Goal: Answer question/provide support

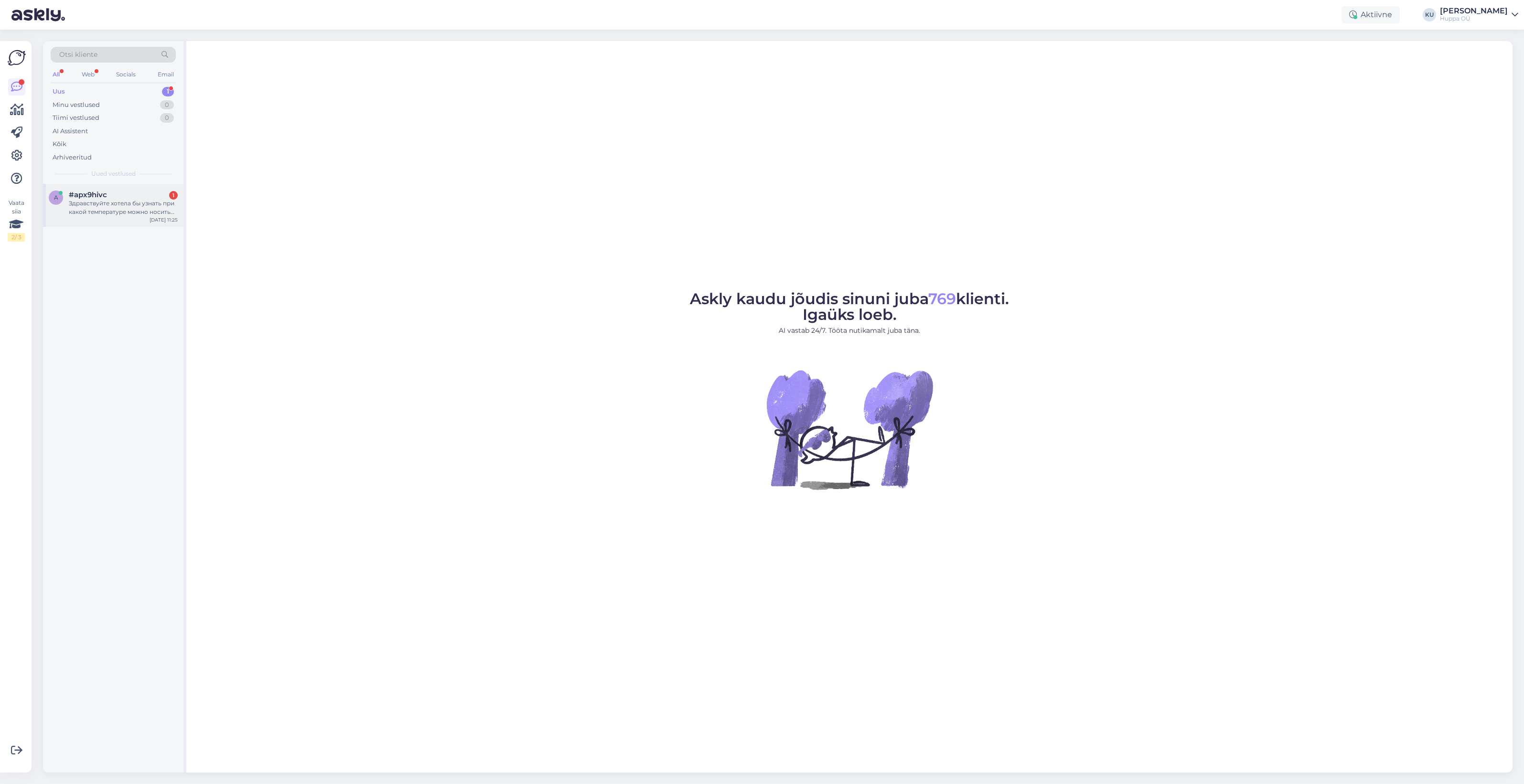
click at [89, 199] on div "Здравствуйте хотела бы узнать при какой температуре можно носить комплект куртк…" at bounding box center [123, 207] width 109 height 17
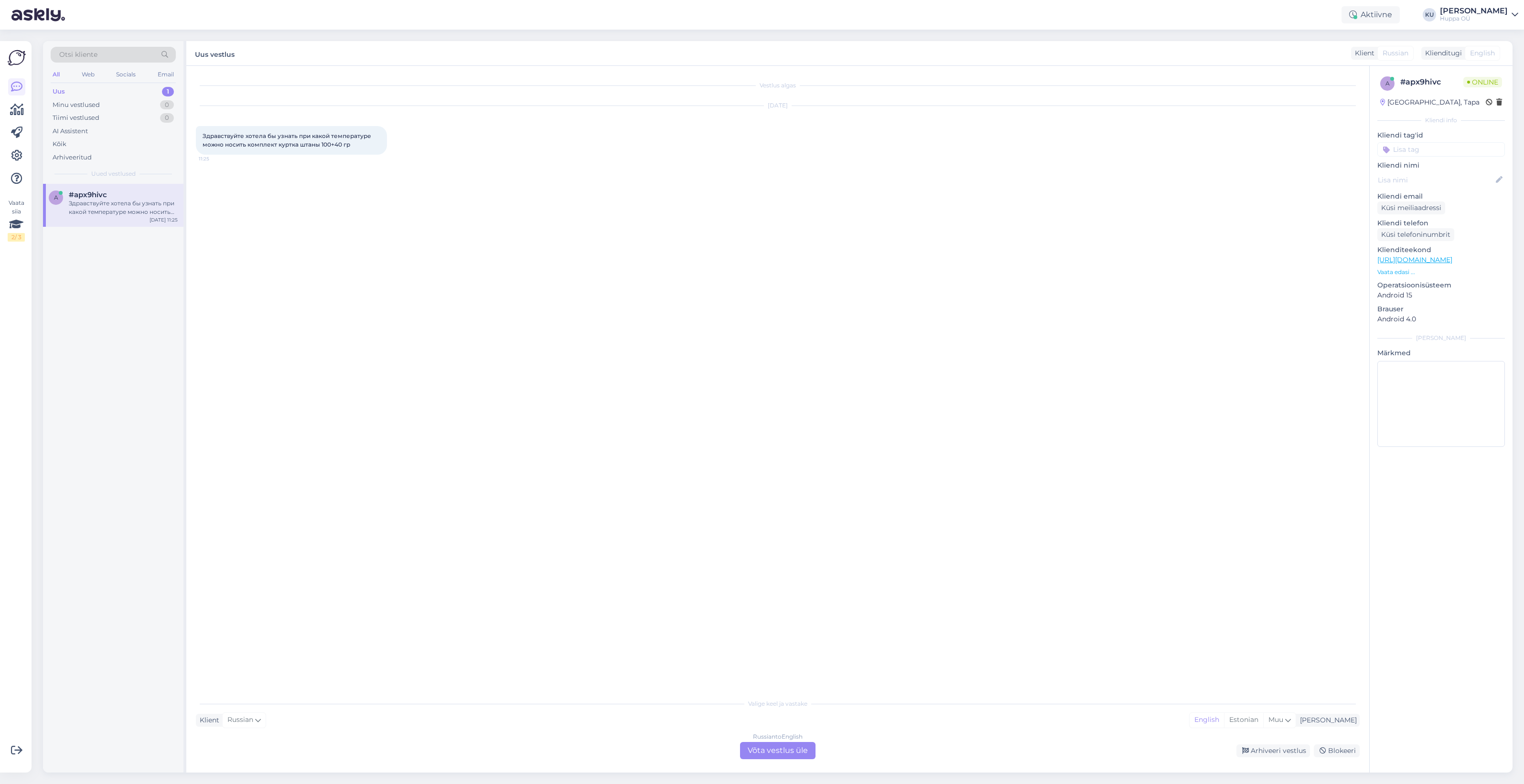
click at [780, 748] on div "Russian to English Võta vestlus üle" at bounding box center [778, 750] width 75 height 17
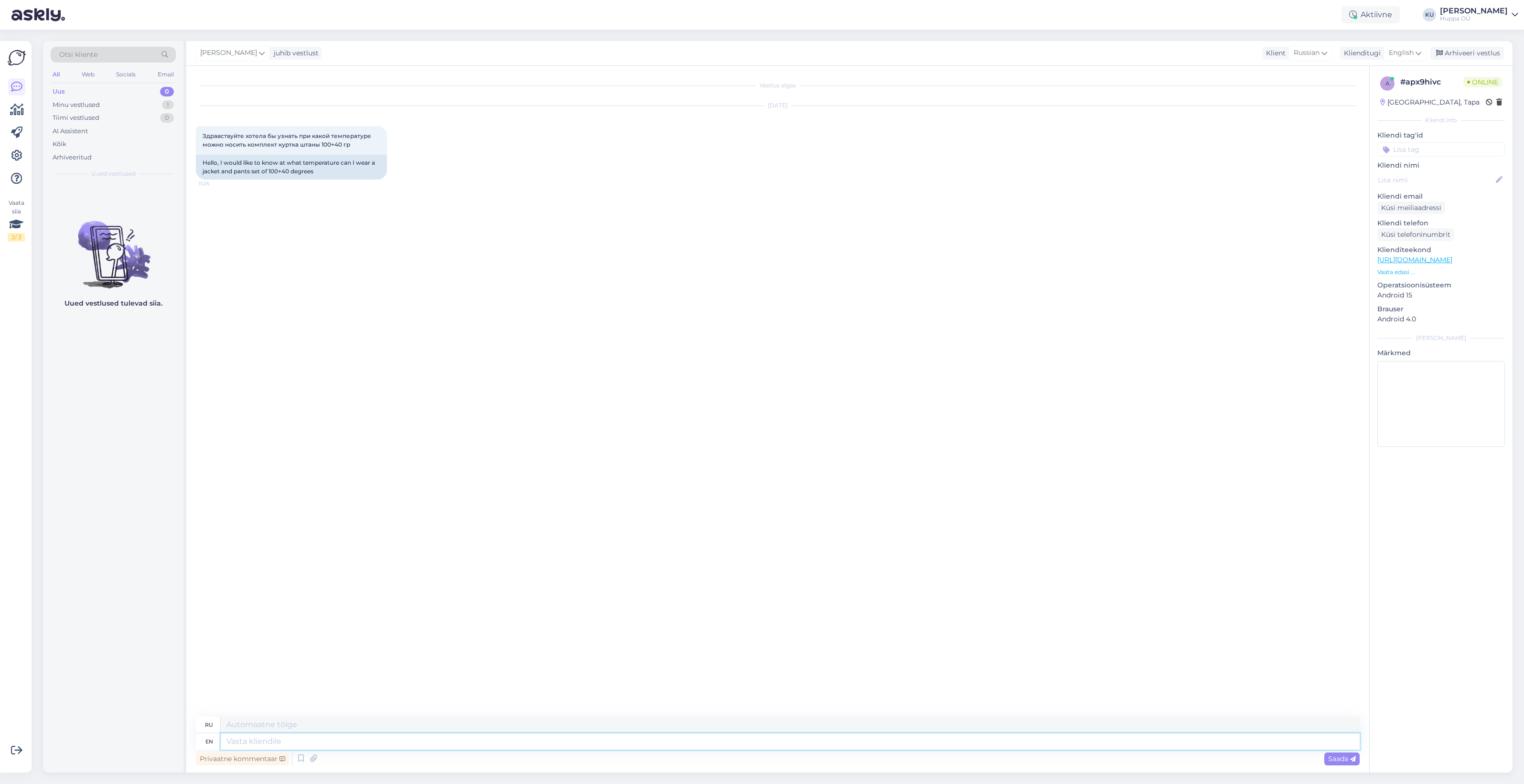
click at [301, 739] on textarea at bounding box center [790, 742] width 1139 height 16
type textarea "Hello!"
type textarea "Привет!"
type textarea "Hello! For th"
type textarea "Привет! Для"
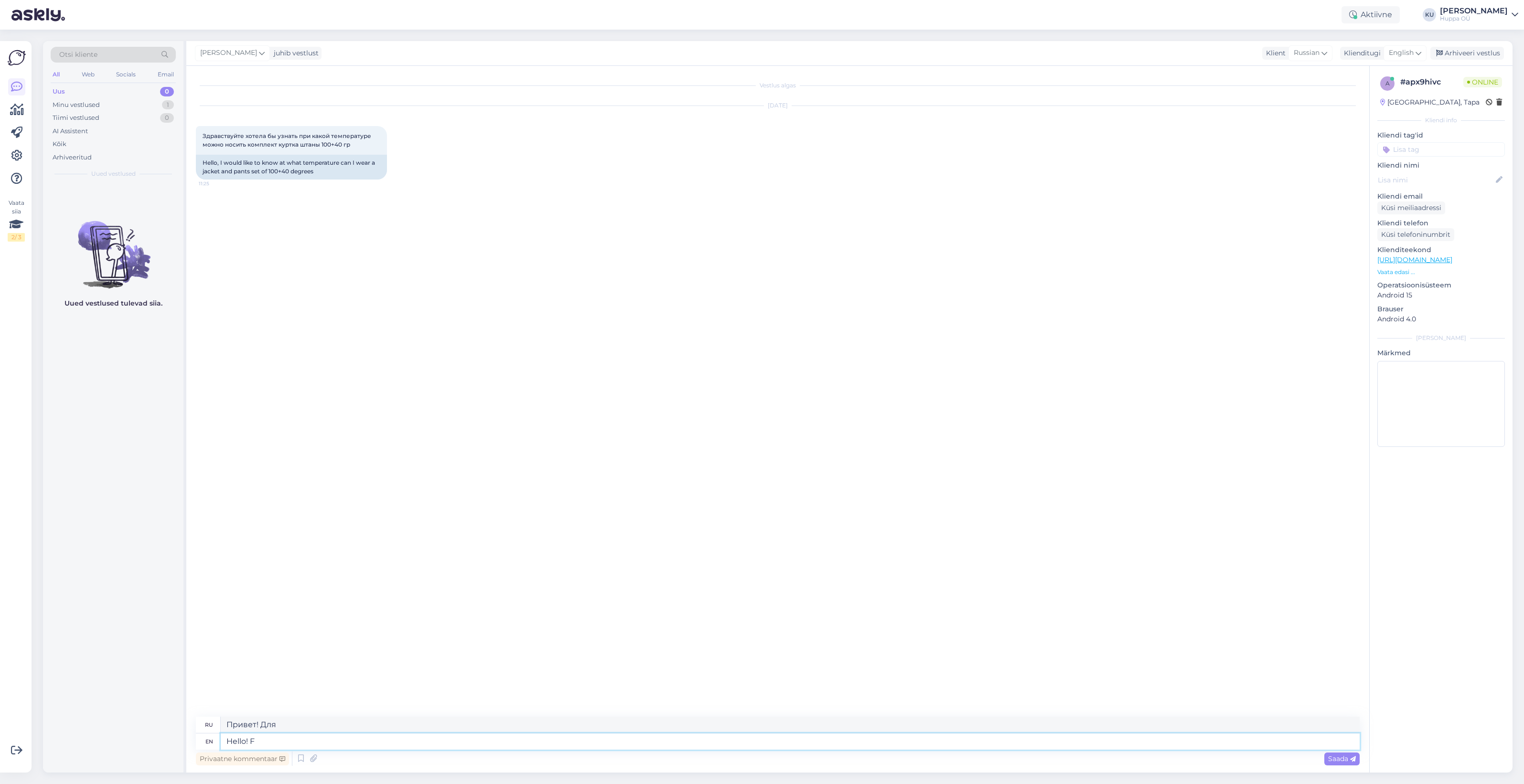
type textarea "Hello!"
type textarea "Привет!"
type textarea "Hello! This s"
type textarea "Привет! Это"
type textarea "Hello! This set"
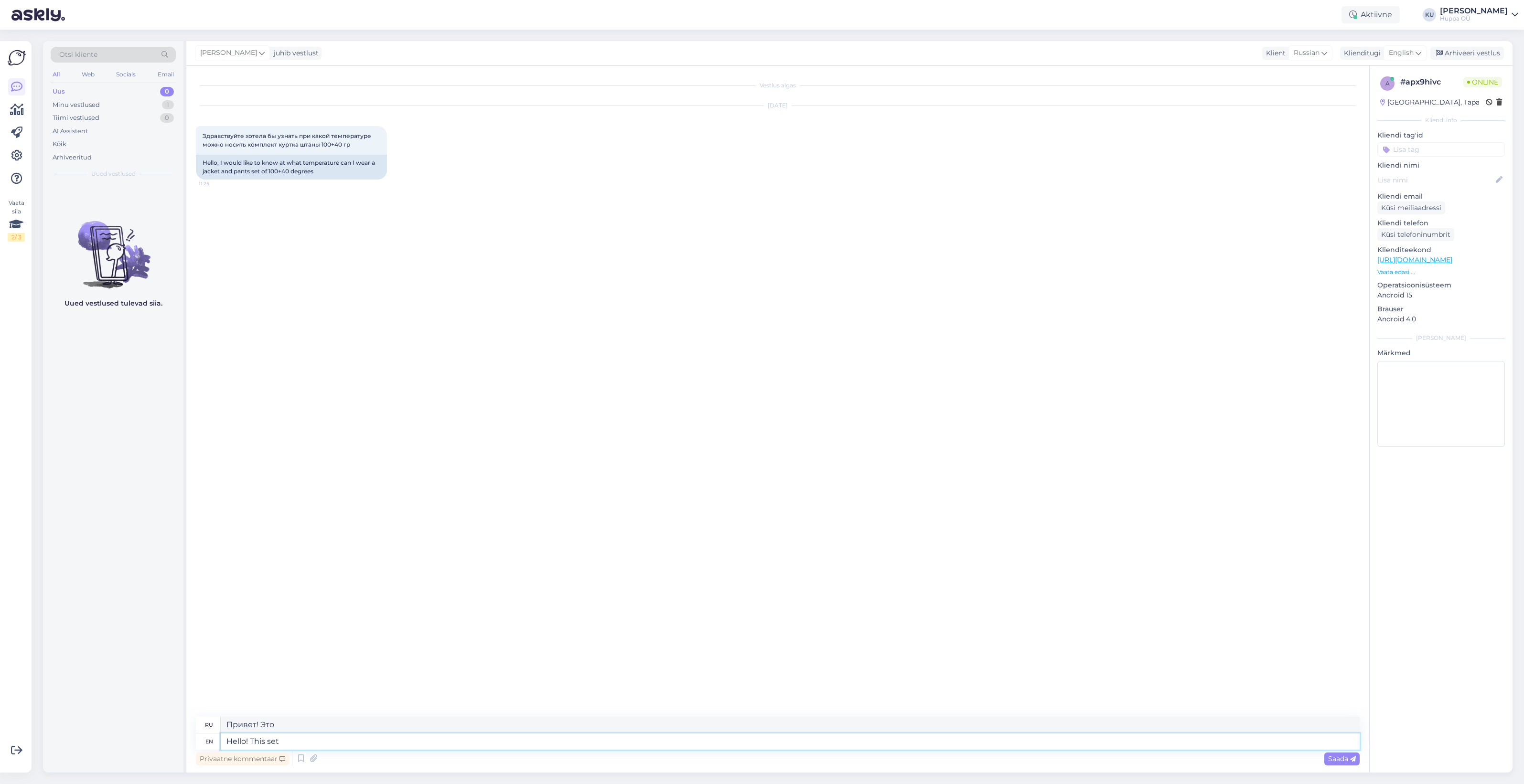
type textarea "Привет! Этот набор"
type textarea "Hello! This set is perfect f"
type textarea "Привет! Этот набор просто идеален."
type textarea "Hello! This set is perfect for"
type textarea "Привет! Этот набор идеально подходит для"
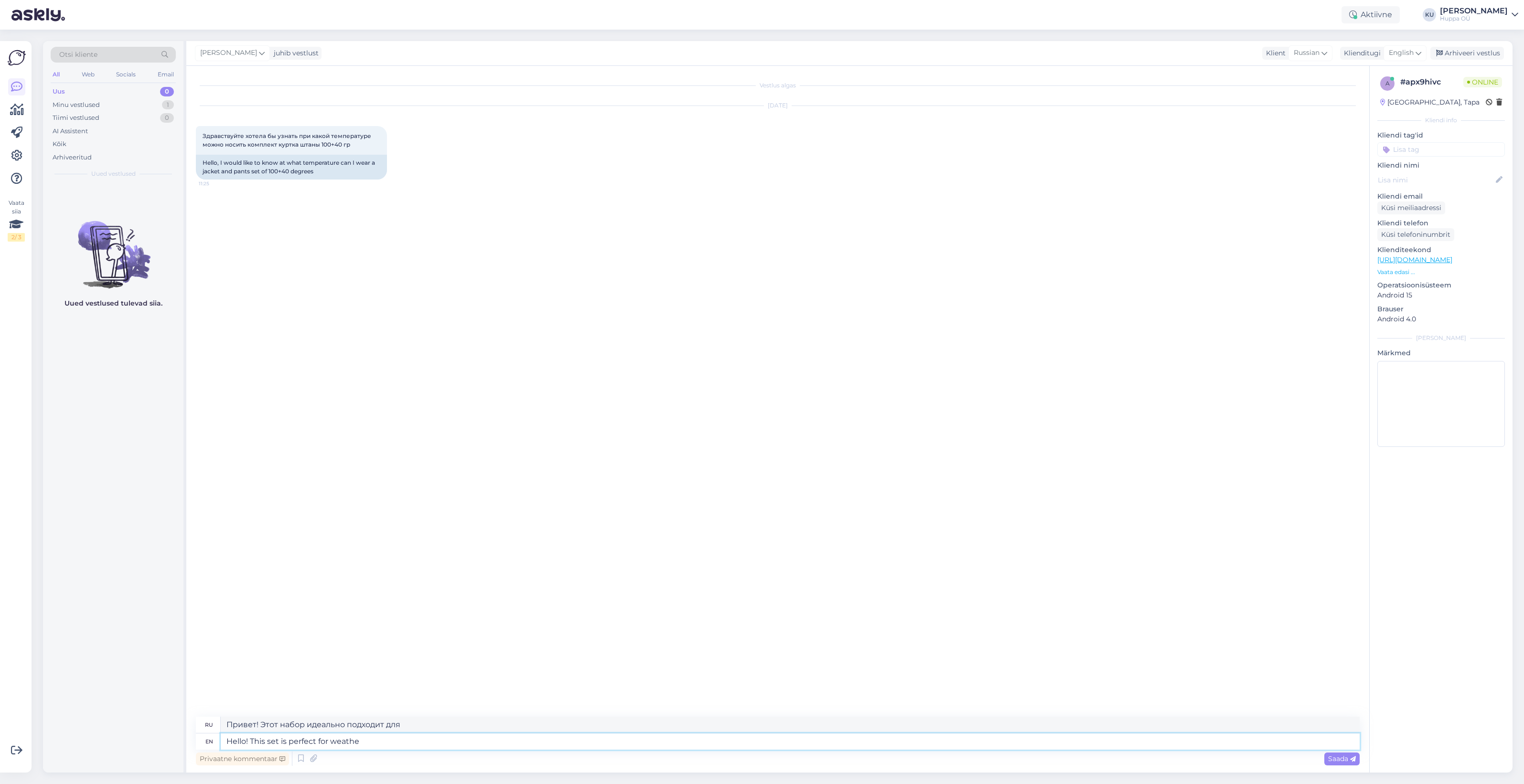
type textarea "Hello! This set is perfect for weather"
type textarea "Привет! Этот комплект идеально подходит для погоды."
type textarea "Hello! This set is perfect for weather +5 t"
type textarea "Привет! Этот комплект идеально подходит для погоды +5."
type textarea "Hello! This set is perfect for weather +5 to -"
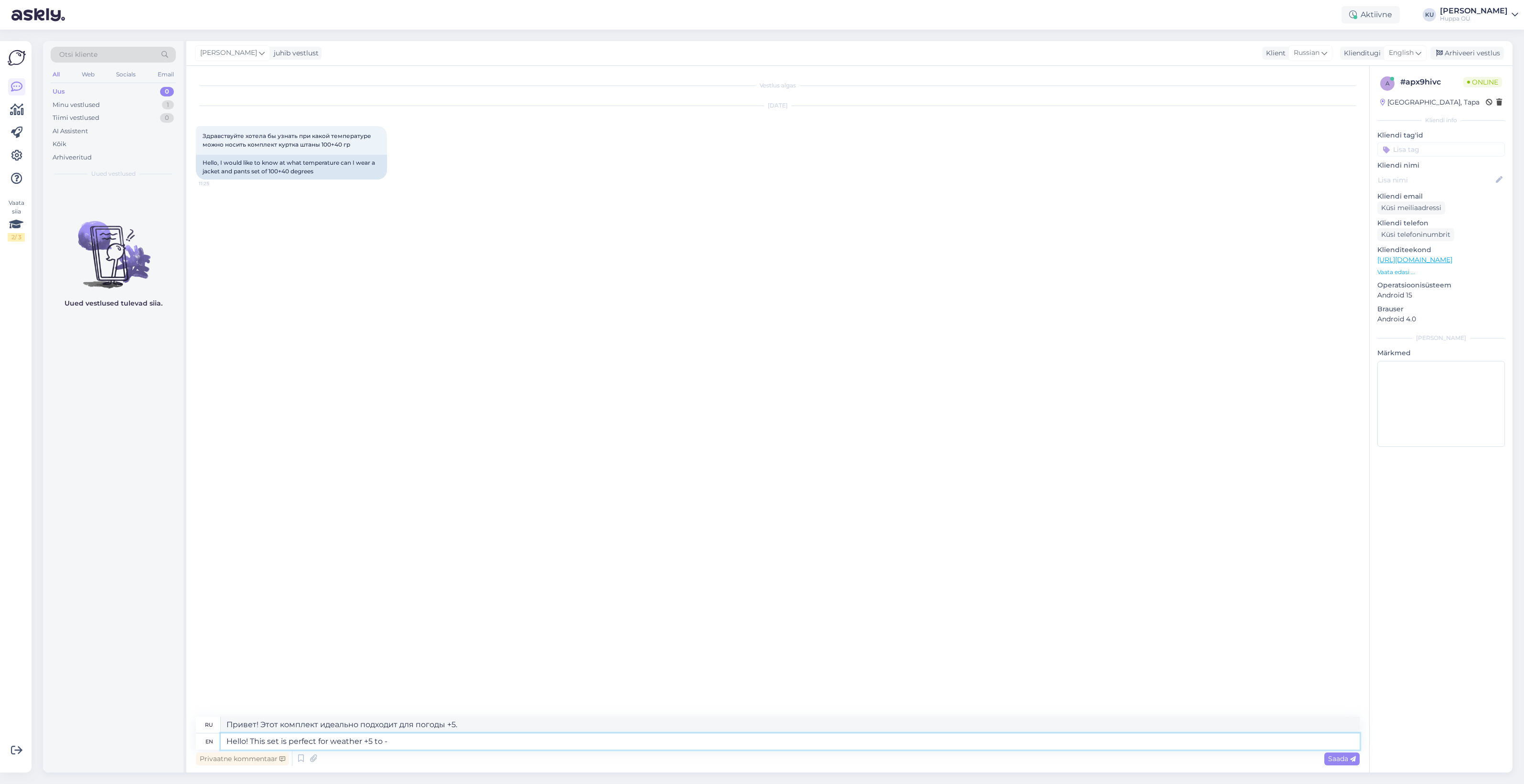
type textarea "Привет! Этот комплект идеально подходит для погоды от +5 до"
type textarea "Hello! This set is perfect for weather +5 to -5"
type textarea "Привет! Этот комплект идеально подходит для погоды от +5 до -5."
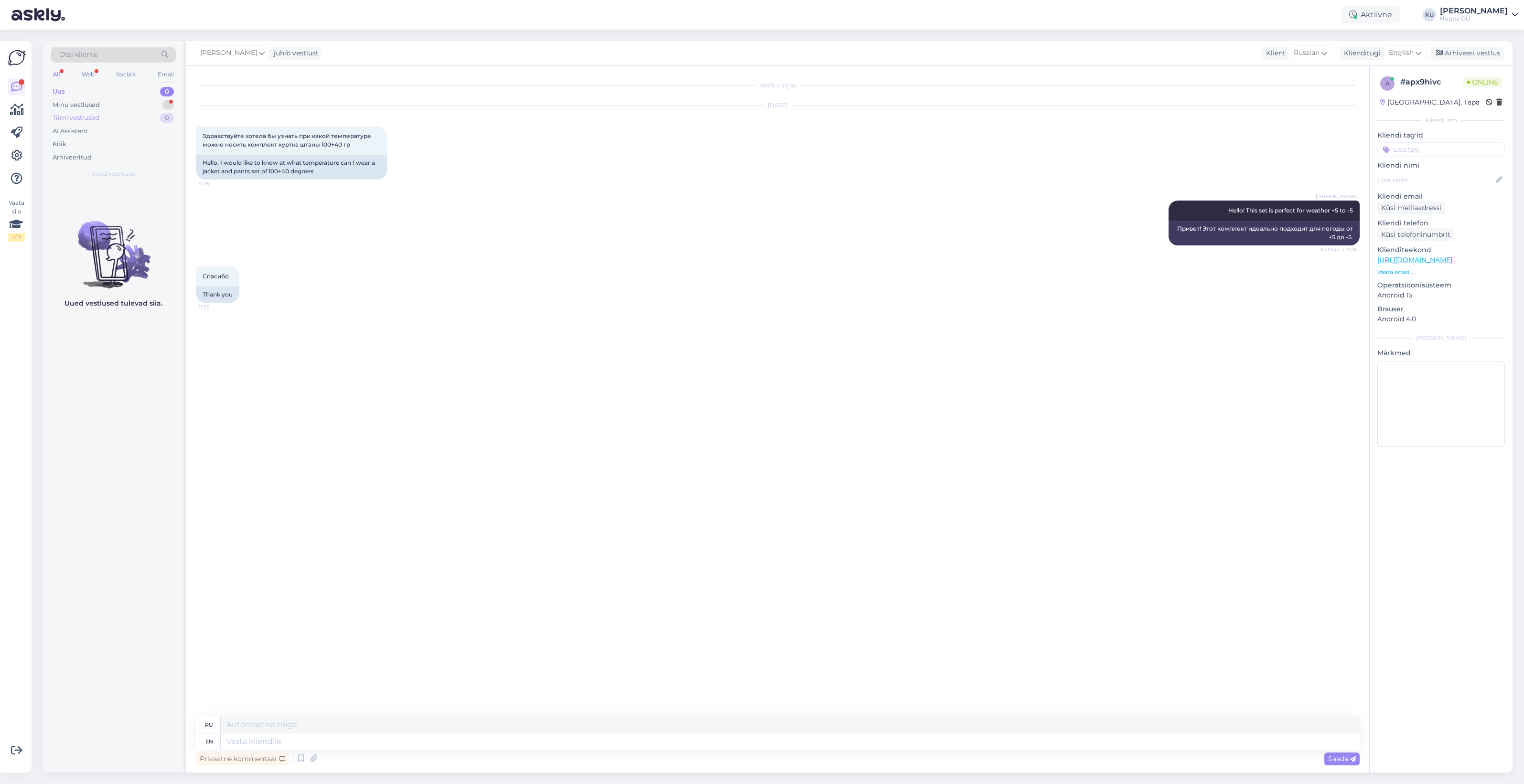
drag, startPoint x: 119, startPoint y: 106, endPoint x: 103, endPoint y: 118, distance: 20.0
click at [119, 106] on div "Minu vestlused 1" at bounding box center [113, 105] width 125 height 14
click at [83, 193] on span "#apx9hivc" at bounding box center [88, 195] width 38 height 9
click at [1462, 54] on div "Arhiveeri vestlus" at bounding box center [1467, 53] width 74 height 13
